Goal: Task Accomplishment & Management: Manage account settings

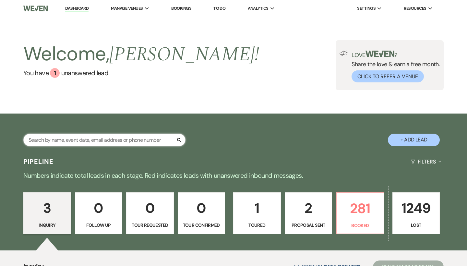
scroll to position [28, 0]
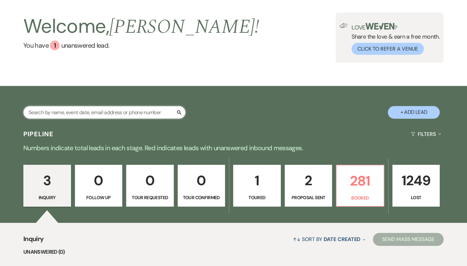
click at [90, 113] on input "text" at bounding box center [104, 112] width 162 height 13
type input "del princ"
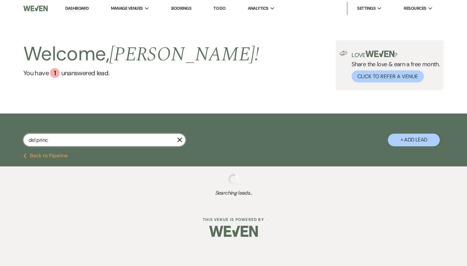
select select "8"
select select "5"
select select "8"
select select "5"
select select "8"
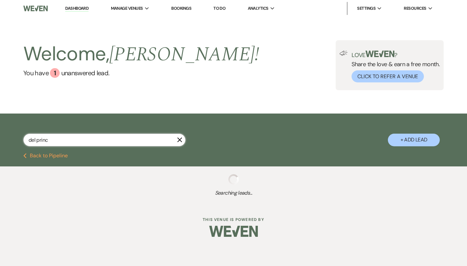
select select "5"
select select "8"
select select "5"
select select "8"
select select "5"
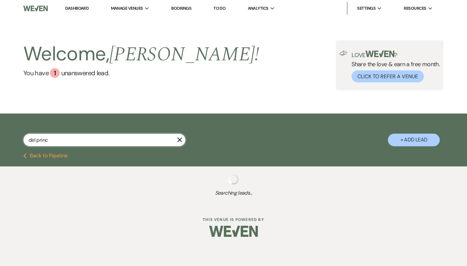
select select "8"
select select "5"
select select "8"
select select "5"
select select "8"
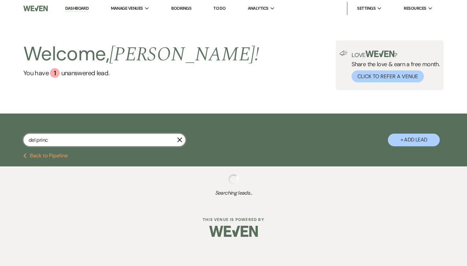
select select "5"
select select "8"
select select "5"
select select "8"
select select "5"
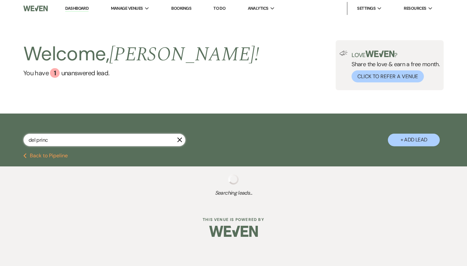
select select "8"
select select "5"
select select "8"
select select "5"
select select "8"
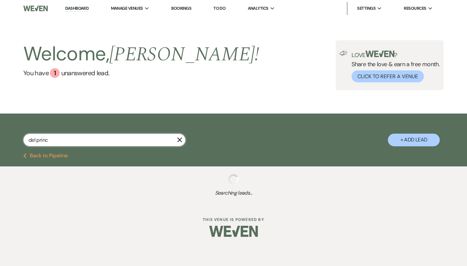
select select "10"
select select "8"
select select "5"
select select "8"
select select "1"
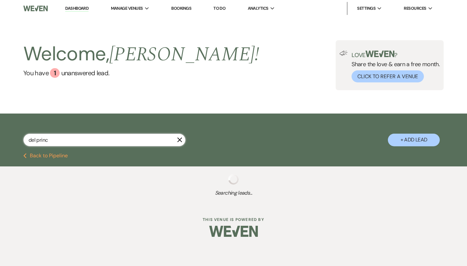
select select "8"
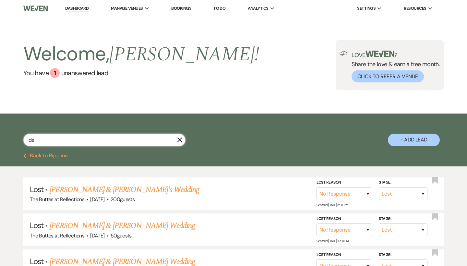
type input "d"
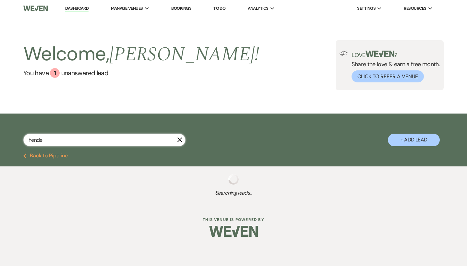
type input "hender"
select select "8"
select select "11"
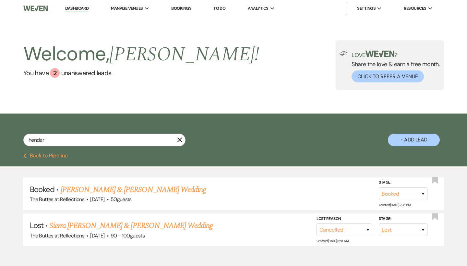
click at [81, 10] on link "Dashboard" at bounding box center [76, 9] width 23 height 6
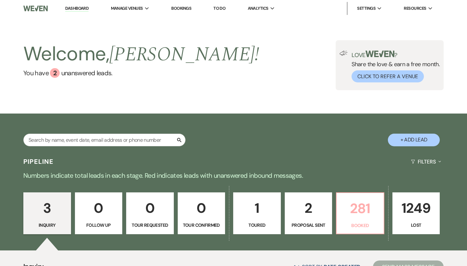
click at [355, 206] on p "281" at bounding box center [359, 208] width 39 height 22
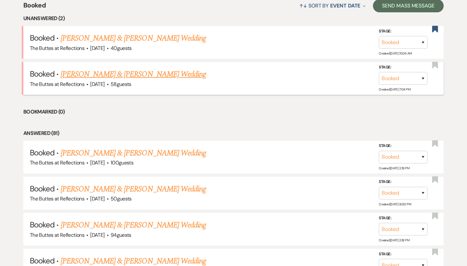
scroll to position [234, 0]
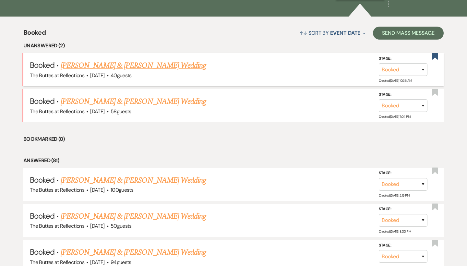
click at [174, 65] on link "[PERSON_NAME] & [PERSON_NAME] Wedding" at bounding box center [133, 66] width 145 height 12
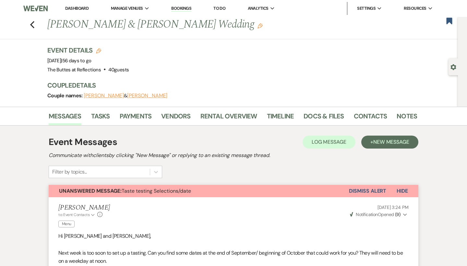
click at [358, 189] on button "Dismiss Alert" at bounding box center [367, 191] width 37 height 12
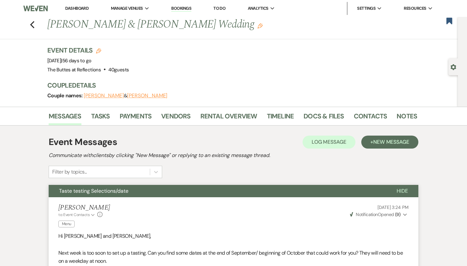
click at [32, 29] on div "Previous [PERSON_NAME] & [PERSON_NAME] Wedding Edit Bookmark" at bounding box center [227, 28] width 461 height 22
click at [32, 25] on use "button" at bounding box center [32, 24] width 4 height 7
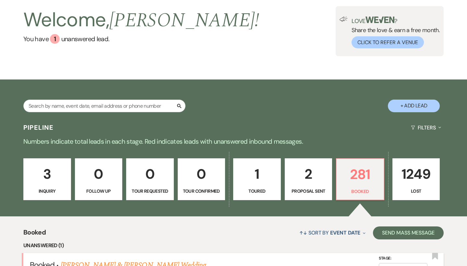
scroll to position [23, 0]
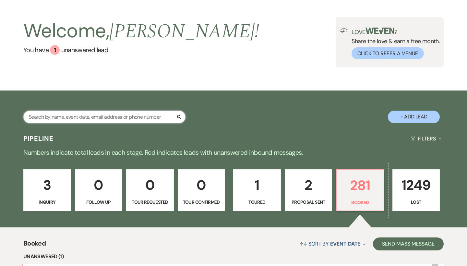
click at [78, 118] on input "text" at bounding box center [104, 117] width 162 height 13
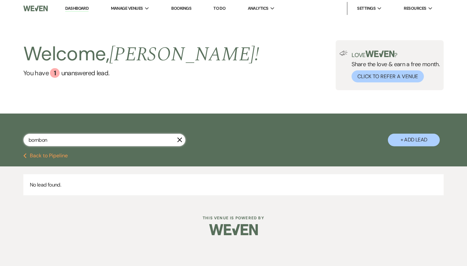
type input "bornbon"
click at [78, 7] on link "Dashboard" at bounding box center [76, 9] width 23 height 6
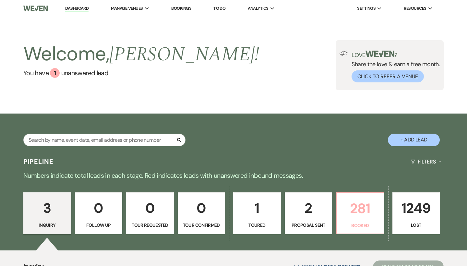
click at [343, 200] on p "281" at bounding box center [359, 208] width 39 height 22
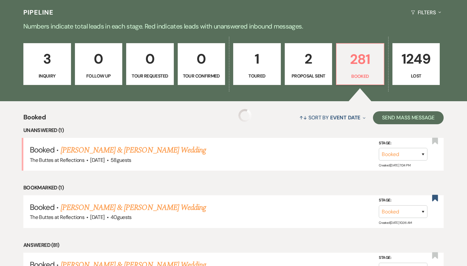
scroll to position [152, 0]
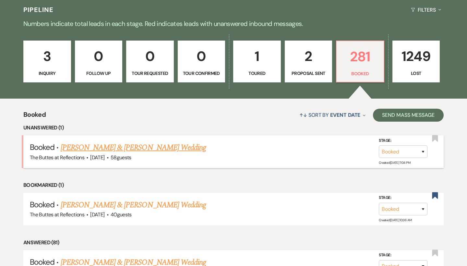
click at [152, 143] on link "[PERSON_NAME] & [PERSON_NAME] Wedding" at bounding box center [133, 148] width 145 height 12
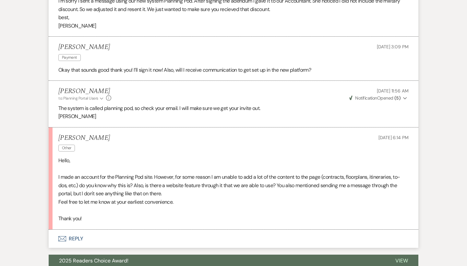
scroll to position [2445, 0]
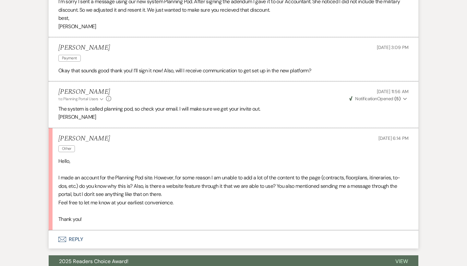
click at [113, 230] on button "Envelope Reply" at bounding box center [234, 239] width 370 height 18
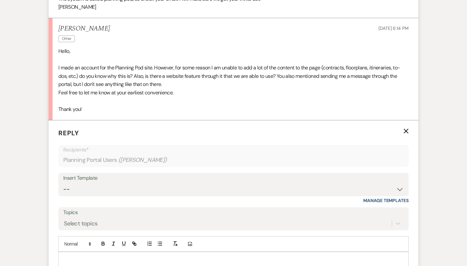
scroll to position [2560, 0]
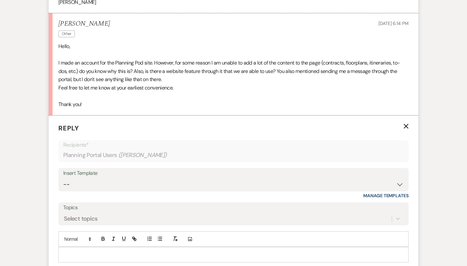
click at [107, 247] on div at bounding box center [234, 254] width 350 height 15
